Goal: Information Seeking & Learning: Learn about a topic

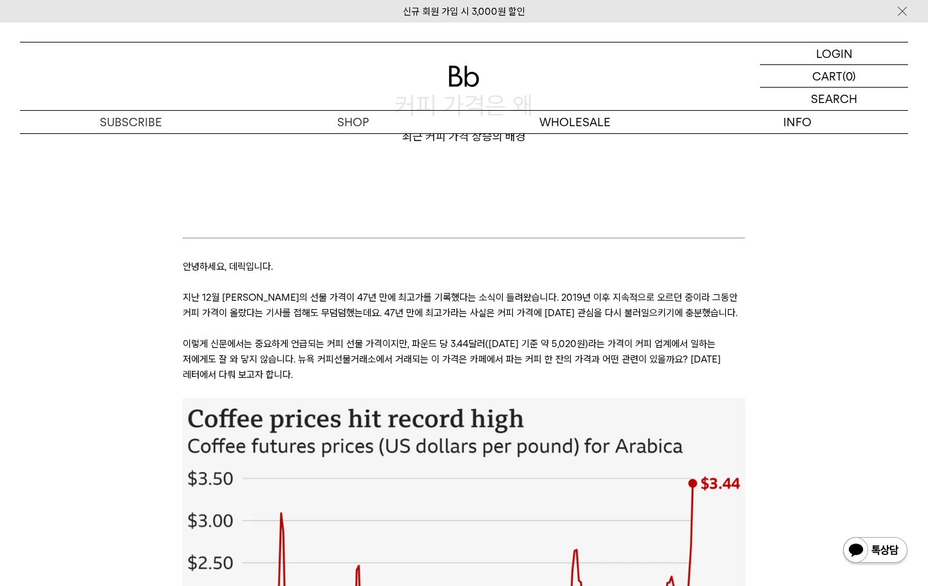
scroll to position [129, 0]
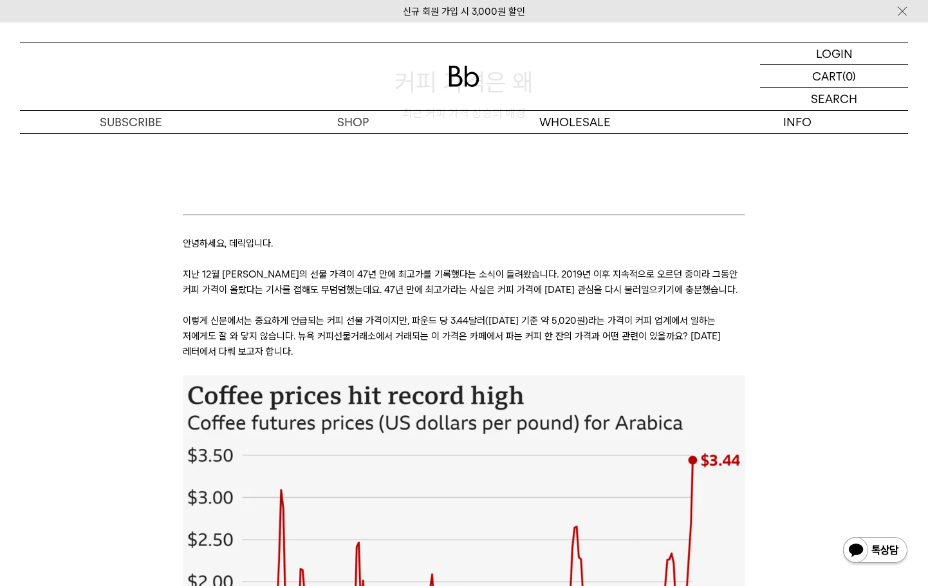
drag, startPoint x: 187, startPoint y: 318, endPoint x: 597, endPoint y: 350, distance: 410.7
click at [597, 350] on p "이렇게 신문에서는 중요하게 언급되는 커피 선물 가격이지만, 파운드 당 3.44달러([DATE] 기준 약 5,020원)라는 가격이 커피 업계에서…" at bounding box center [464, 336] width 562 height 46
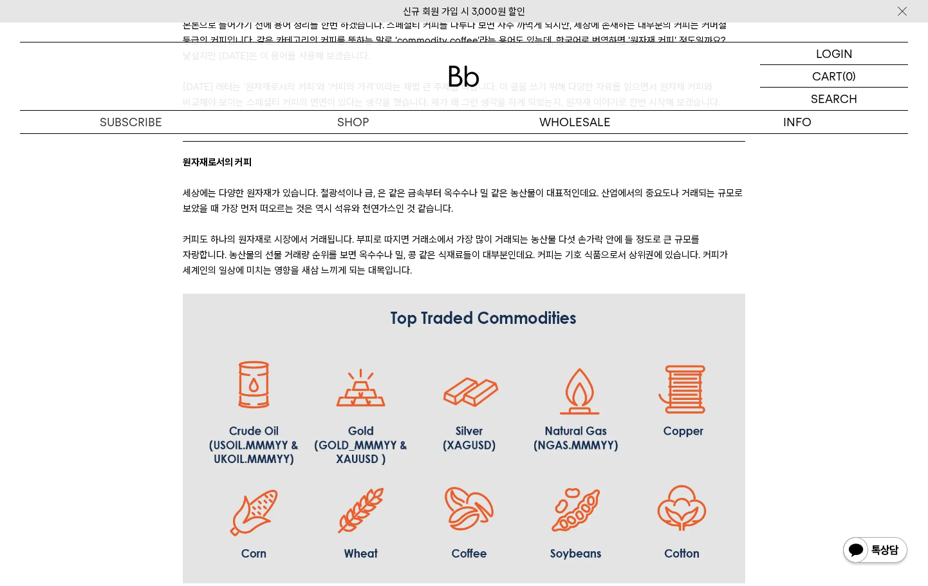
scroll to position [966, 0]
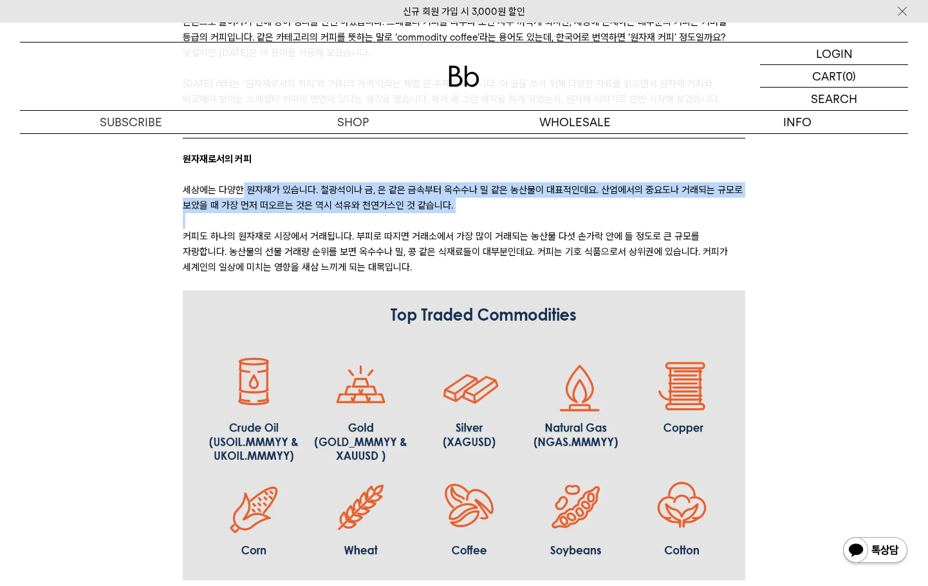
drag, startPoint x: 286, startPoint y: 187, endPoint x: 641, endPoint y: 213, distance: 355.7
drag, startPoint x: 633, startPoint y: 213, endPoint x: 568, endPoint y: 213, distance: 65.0
click at [632, 213] on p at bounding box center [464, 220] width 562 height 15
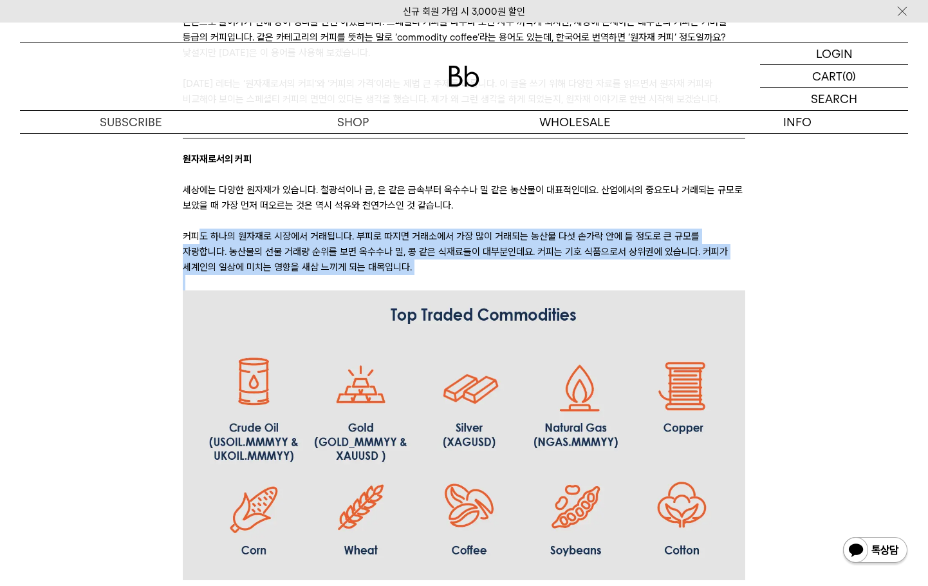
drag, startPoint x: 221, startPoint y: 236, endPoint x: 659, endPoint y: 282, distance: 440.1
click at [658, 281] on p at bounding box center [464, 282] width 562 height 15
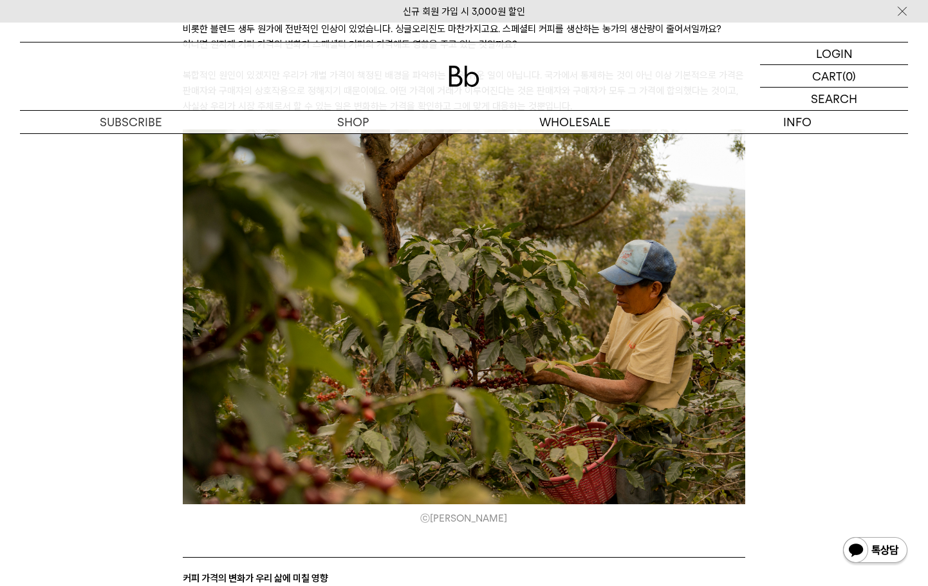
scroll to position [2575, 0]
